Goal: Navigation & Orientation: Find specific page/section

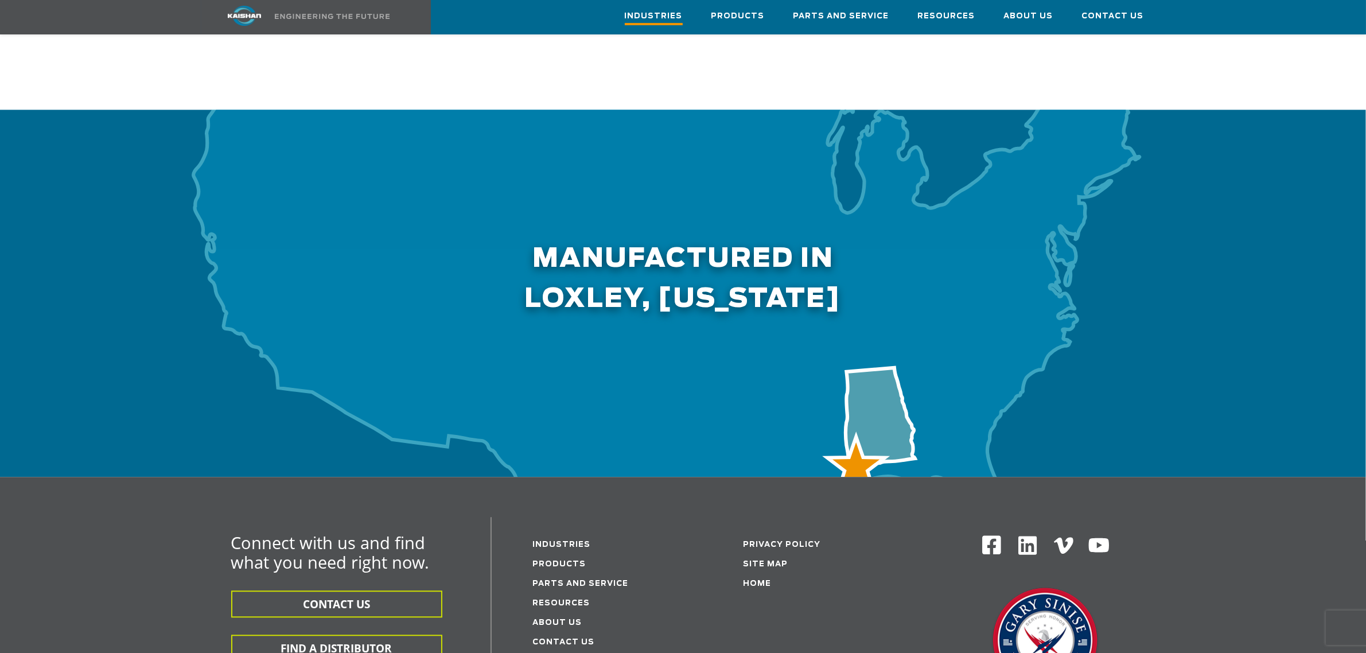
scroll to position [3371, 0]
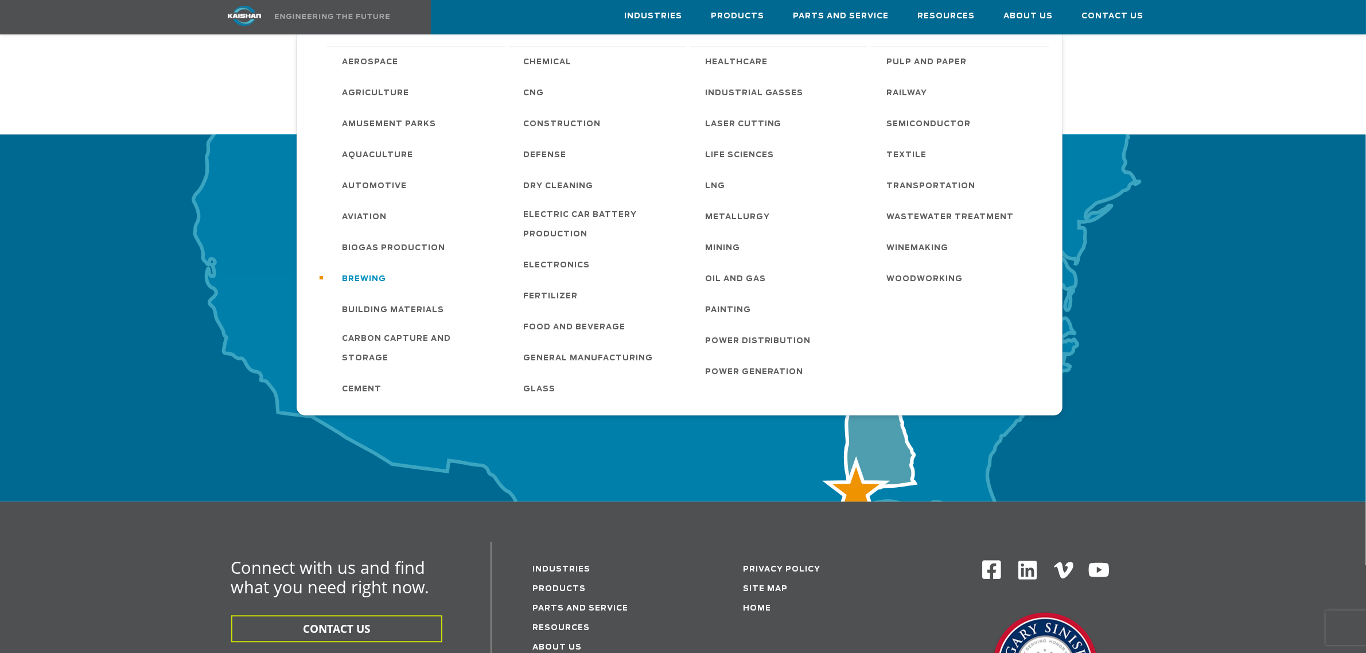
click at [380, 275] on span "Brewing" at bounding box center [364, 280] width 44 height 20
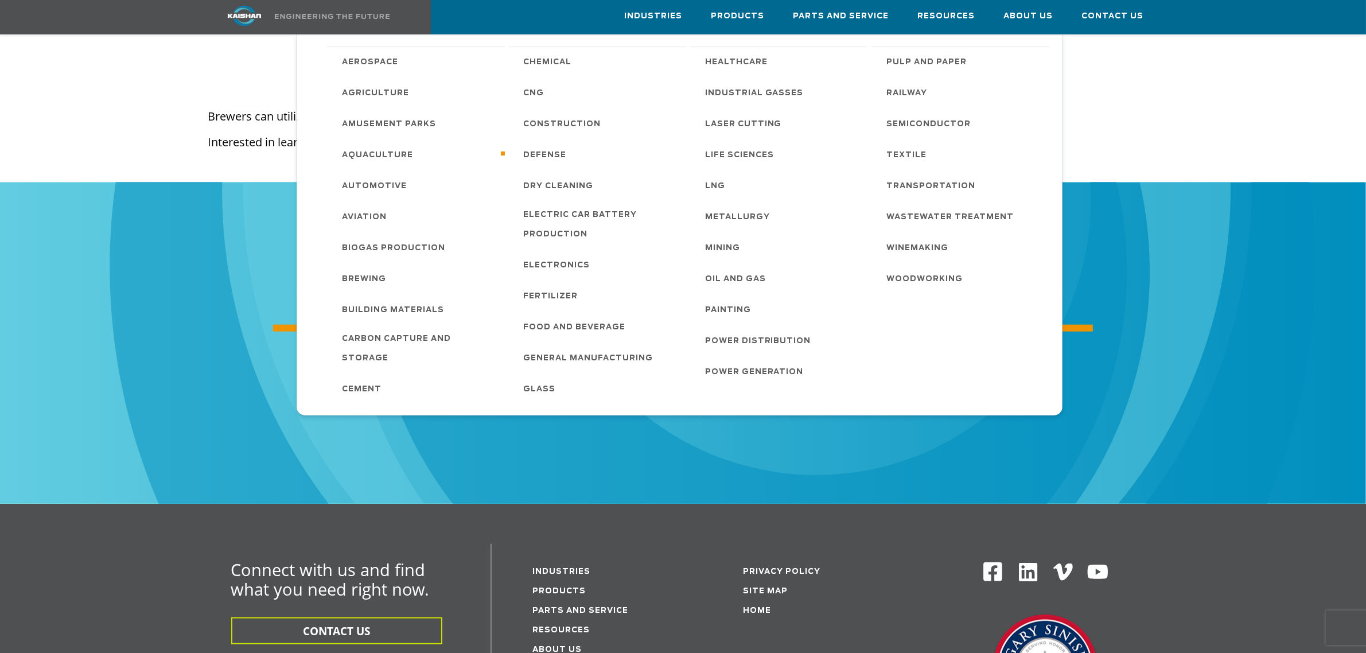
scroll to position [1434, 0]
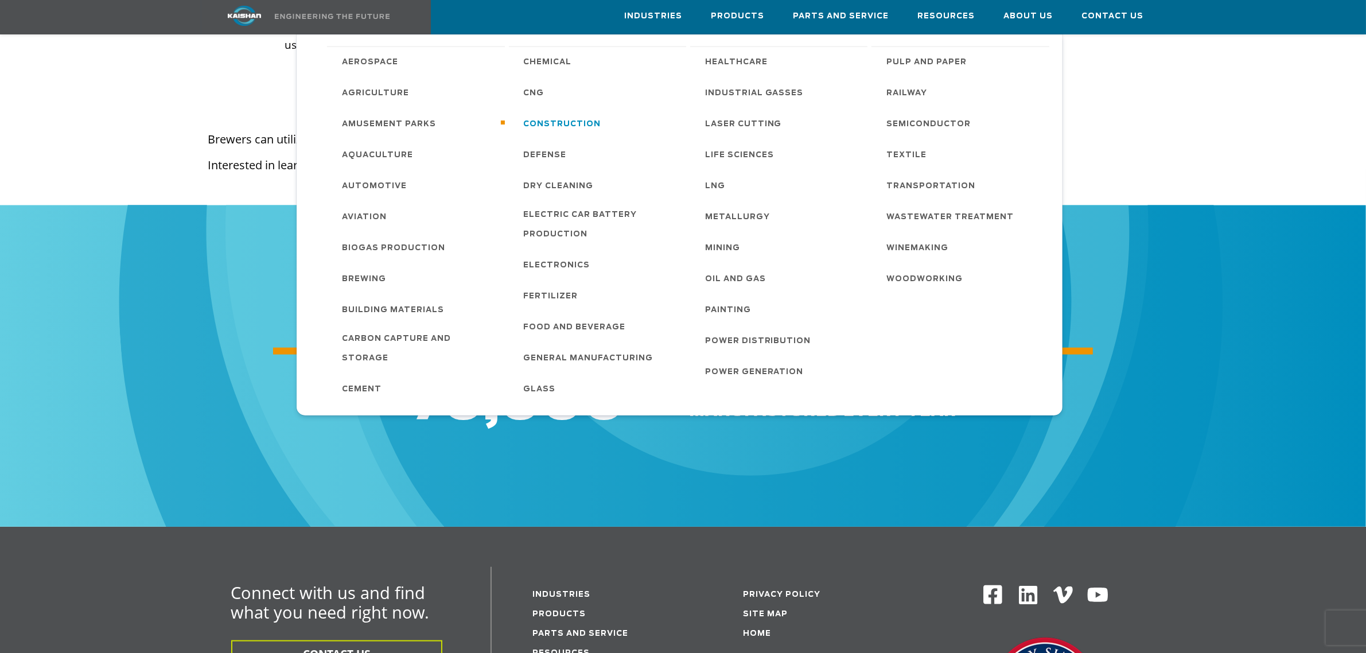
click at [546, 127] on span "Construction" at bounding box center [562, 125] width 77 height 20
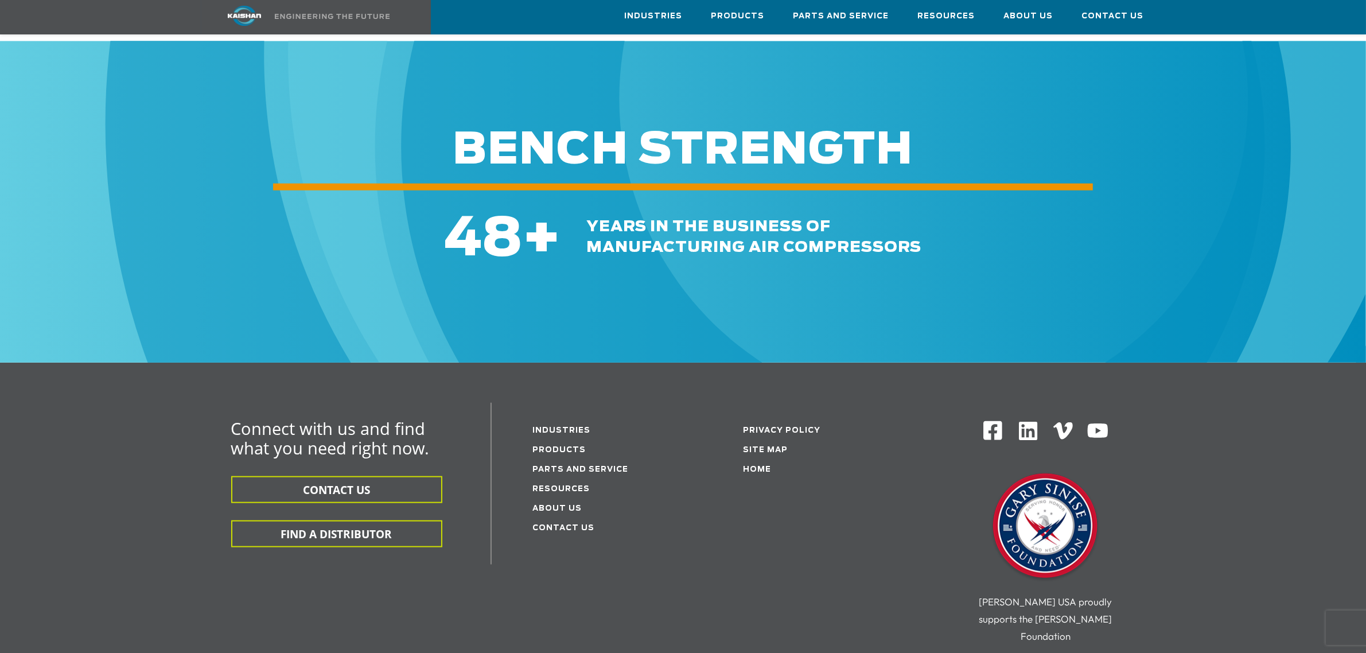
scroll to position [1578, 0]
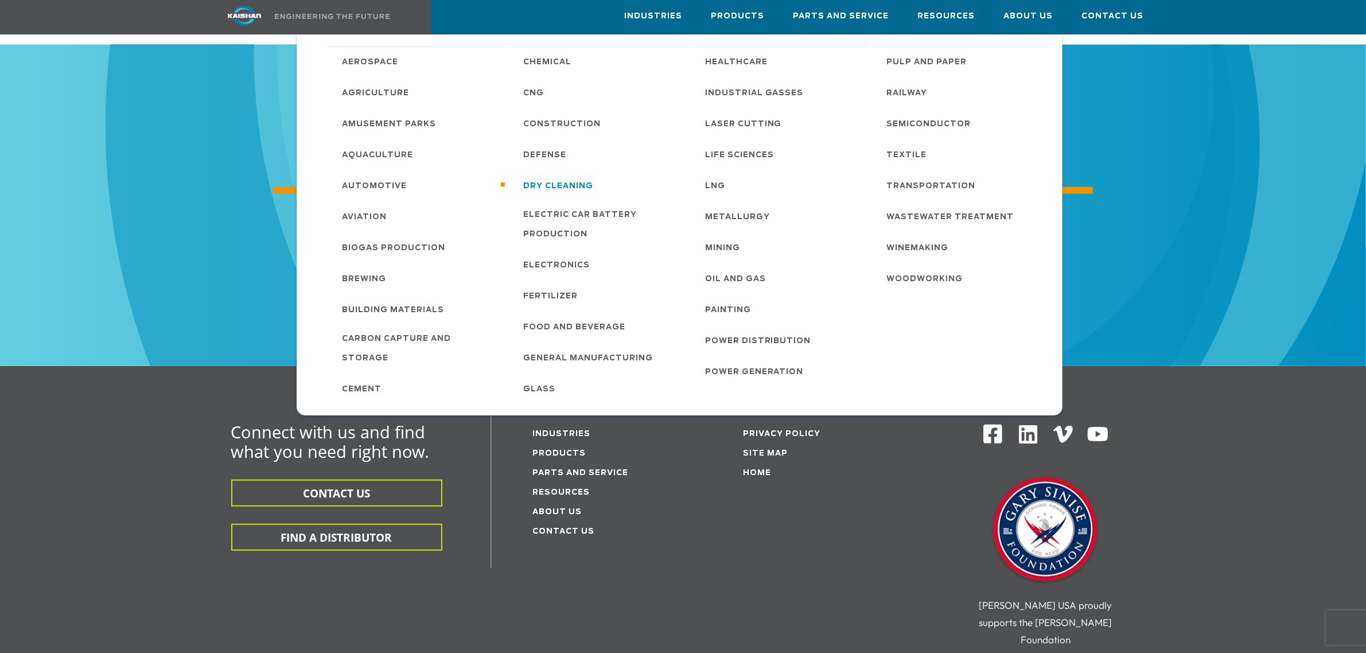
click at [556, 177] on span "Dry Cleaning" at bounding box center [559, 187] width 70 height 20
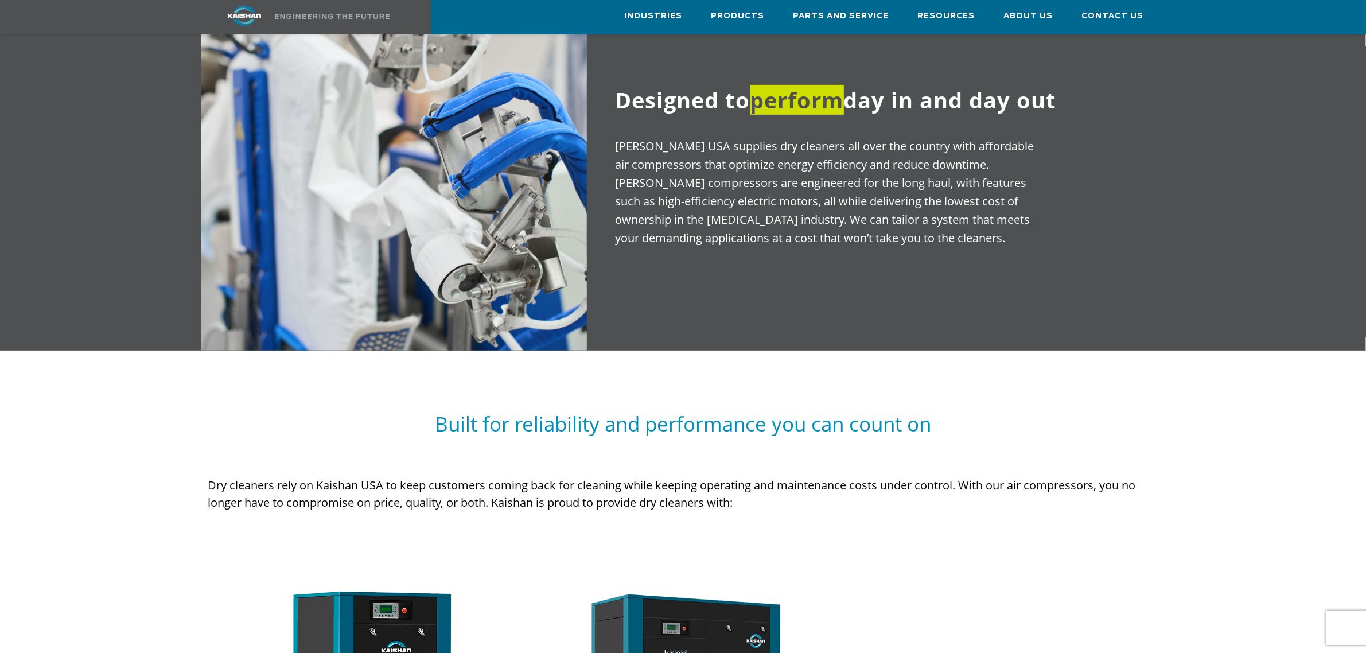
scroll to position [574, 0]
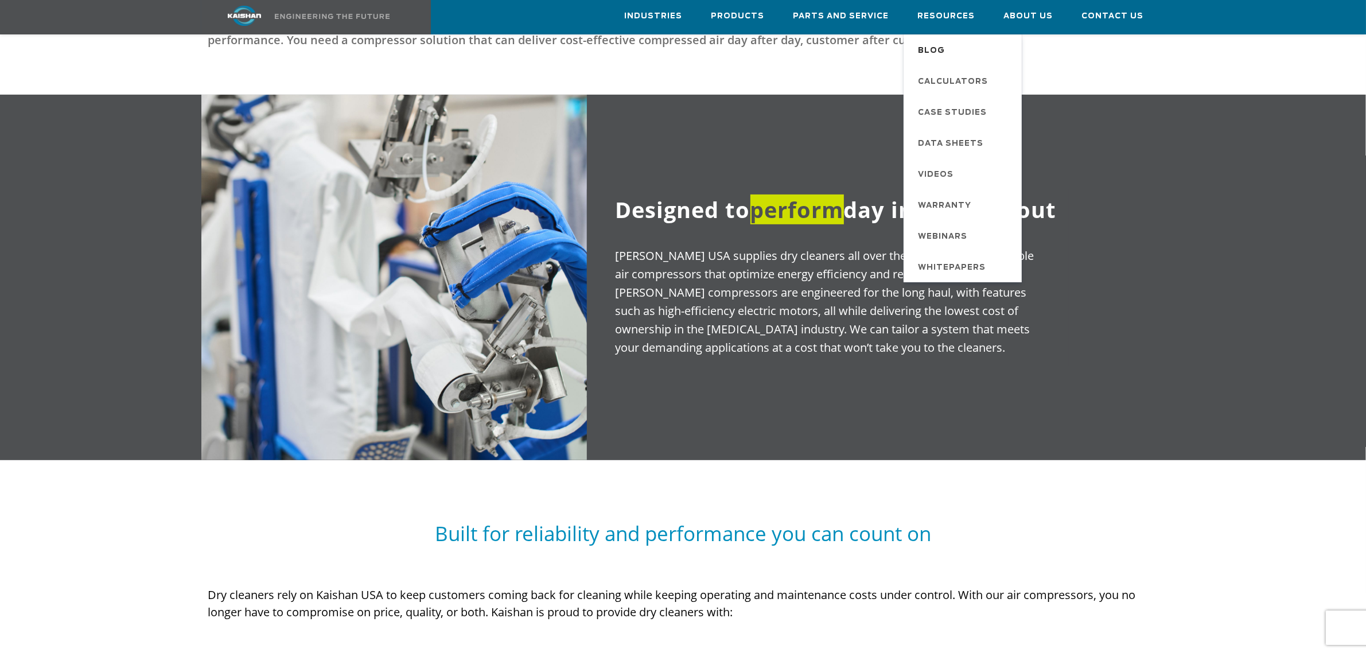
click at [940, 53] on span "Blog" at bounding box center [932, 51] width 27 height 20
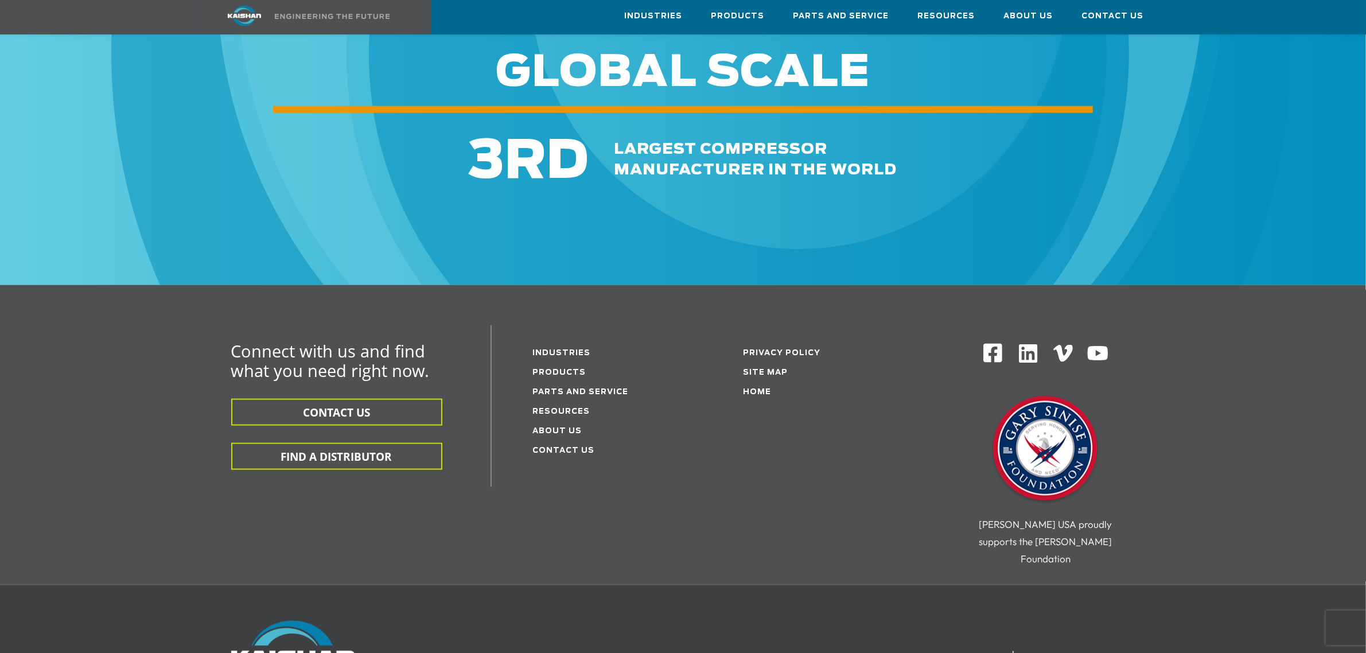
scroll to position [2002, 0]
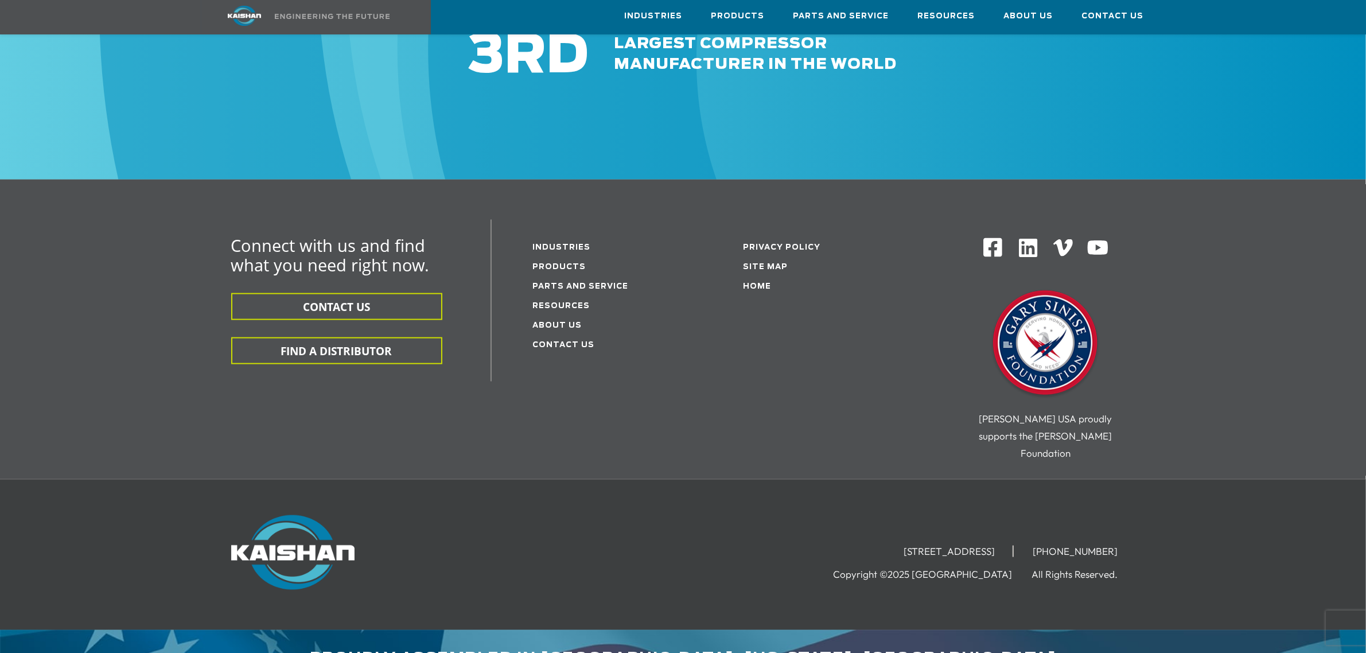
click at [1025, 237] on img at bounding box center [1028, 248] width 22 height 22
